Goal: Transaction & Acquisition: Book appointment/travel/reservation

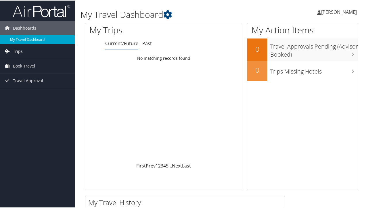
click at [18, 51] on span "Trips" at bounding box center [18, 51] width 10 height 14
click at [22, 91] on span "Book Travel" at bounding box center [24, 91] width 22 height 14
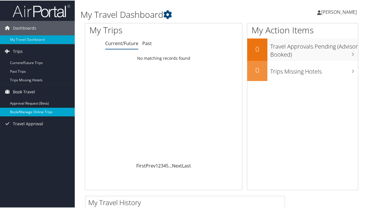
click at [26, 113] on link "Book/Manage Online Trips" at bounding box center [37, 111] width 75 height 9
